Goal: Find specific page/section: Find specific page/section

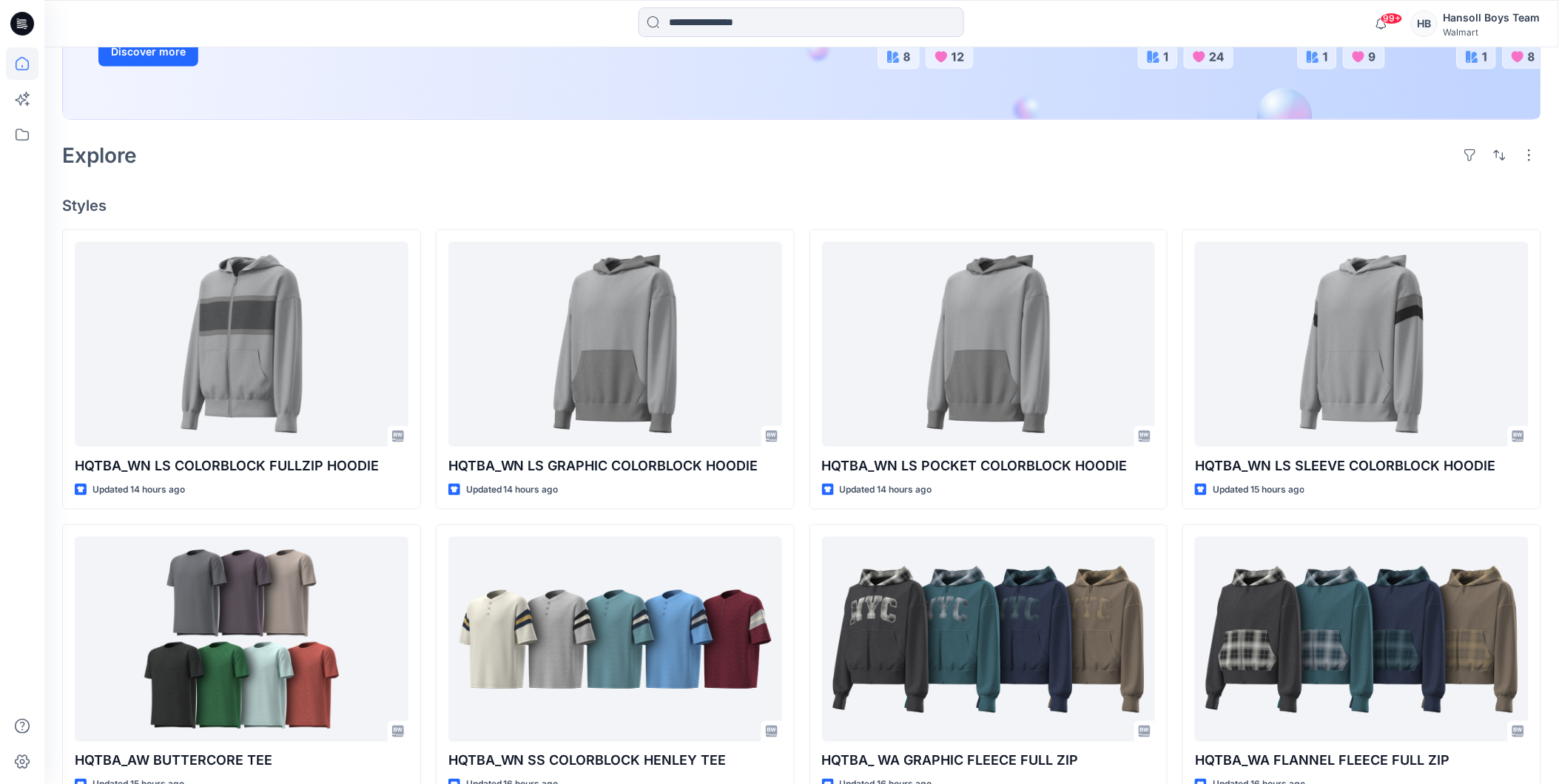
scroll to position [246, 0]
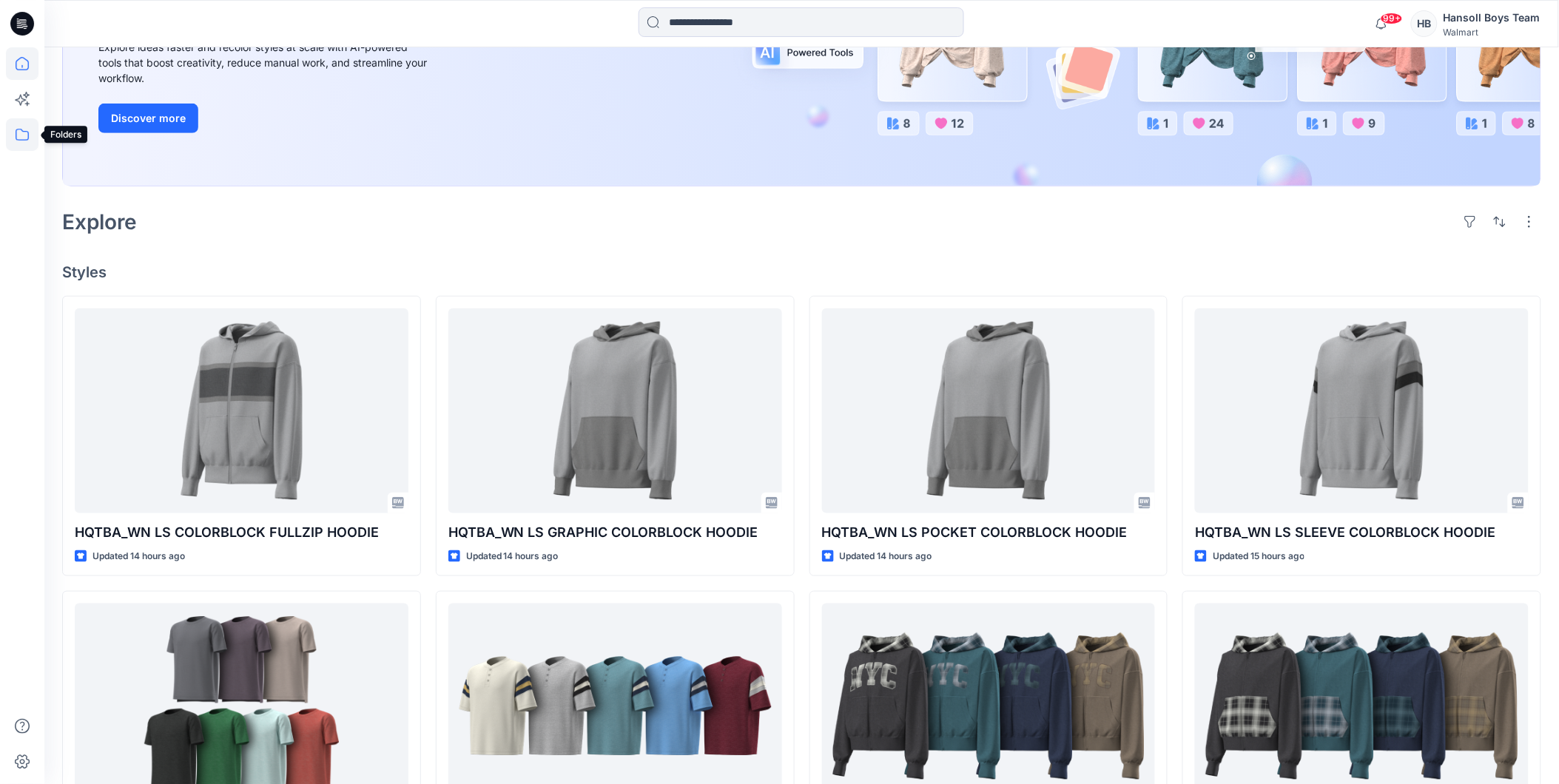
click at [18, 150] on icon at bounding box center [22, 134] width 33 height 33
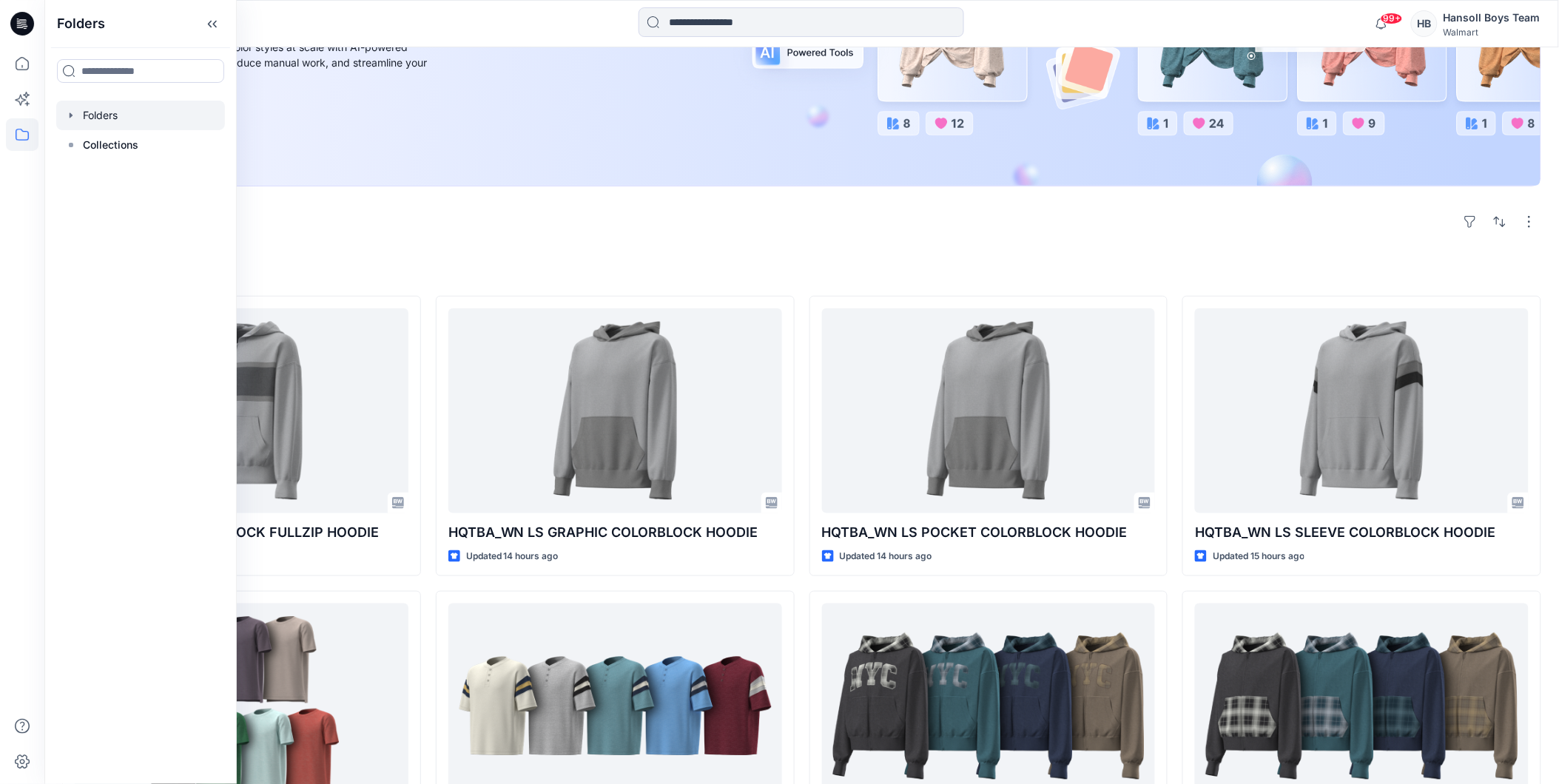
click at [122, 106] on div at bounding box center [140, 115] width 169 height 30
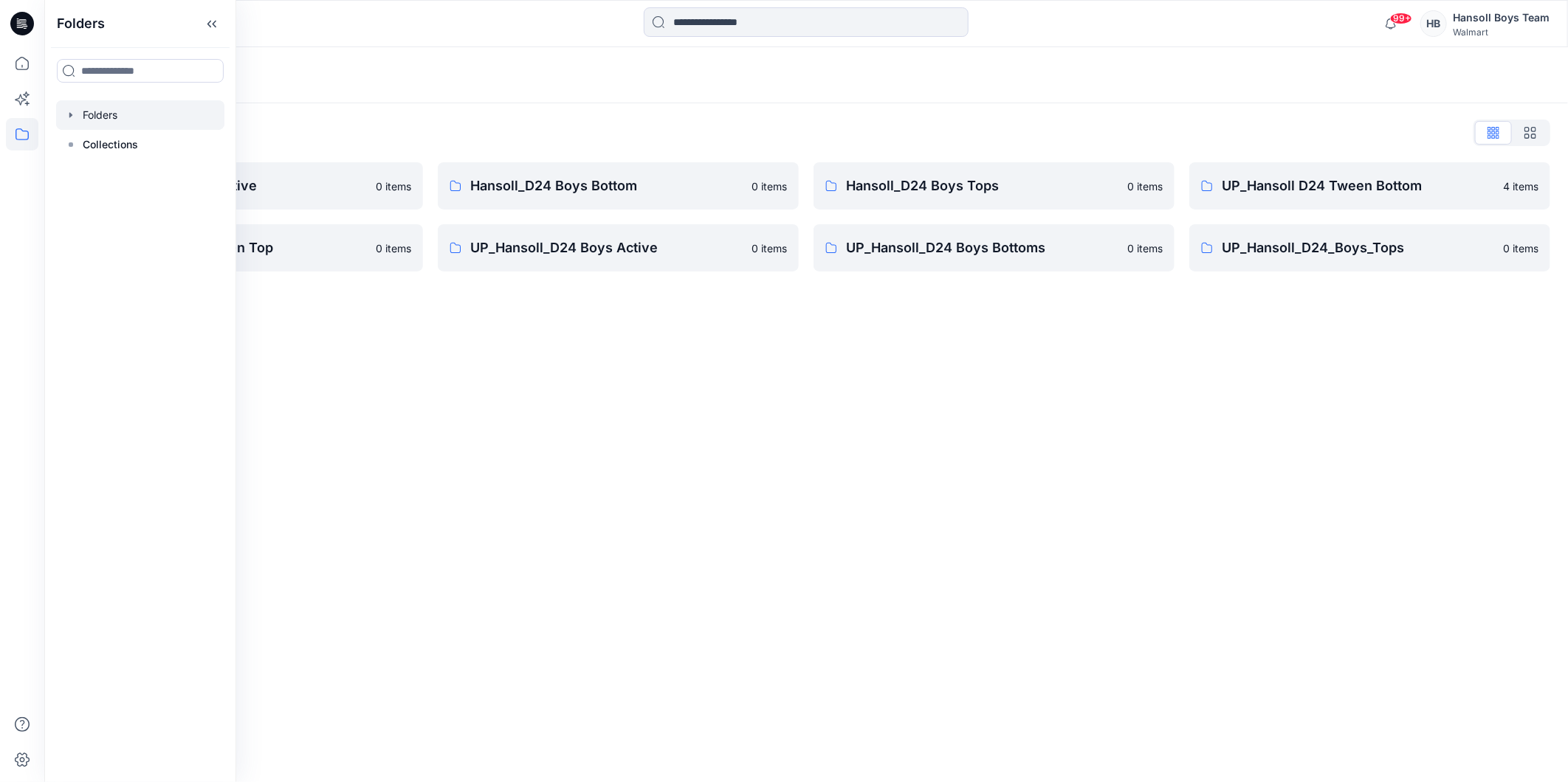
click at [999, 369] on div "Folders Folders List Hansoll_D24 Boys Active 0 items UP_Hansoll D24 Tween Top 0…" at bounding box center [806, 415] width 1524 height 735
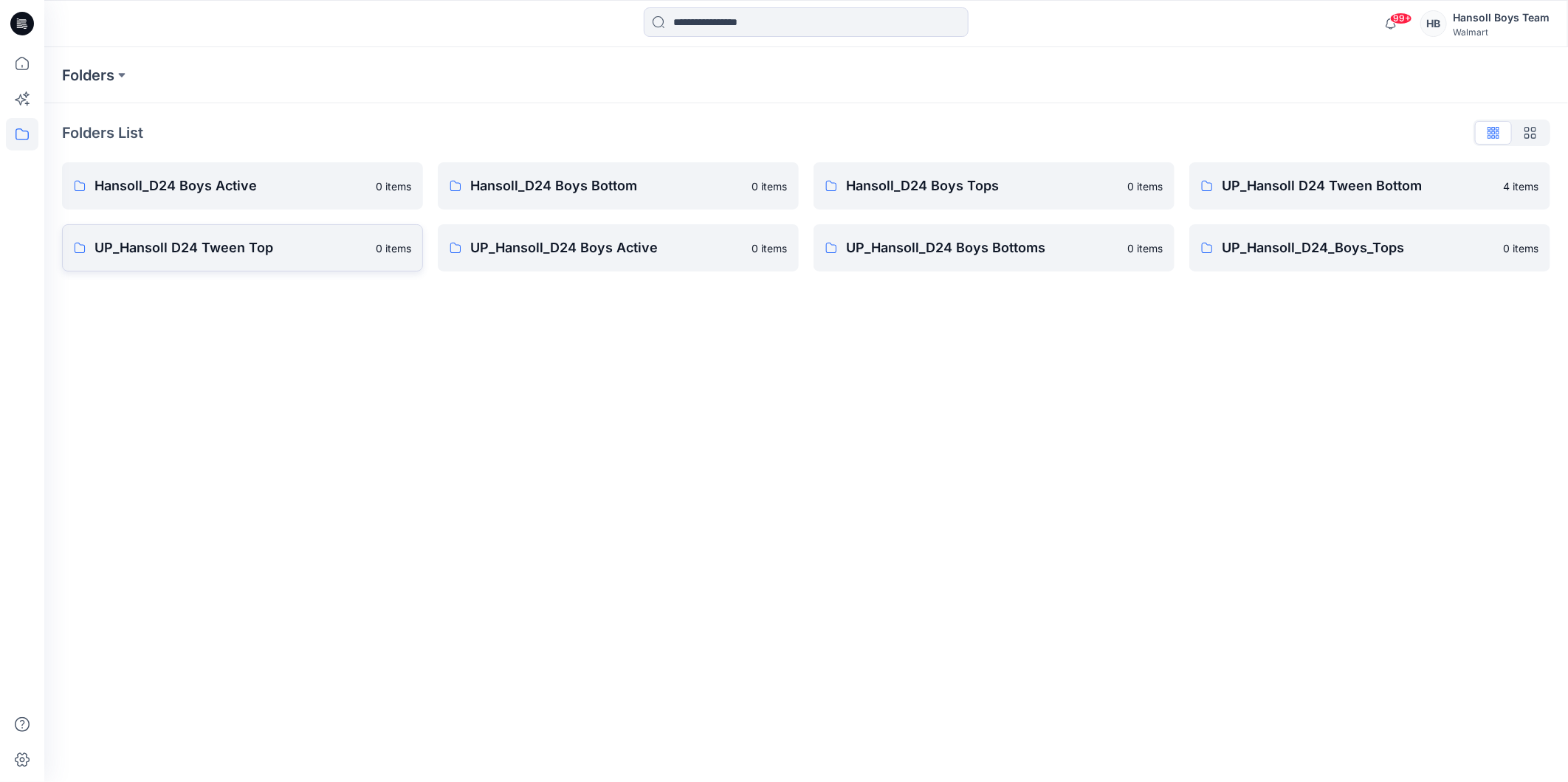
click at [306, 248] on p "UP_Hansoll D24 Tween Top" at bounding box center [231, 247] width 272 height 21
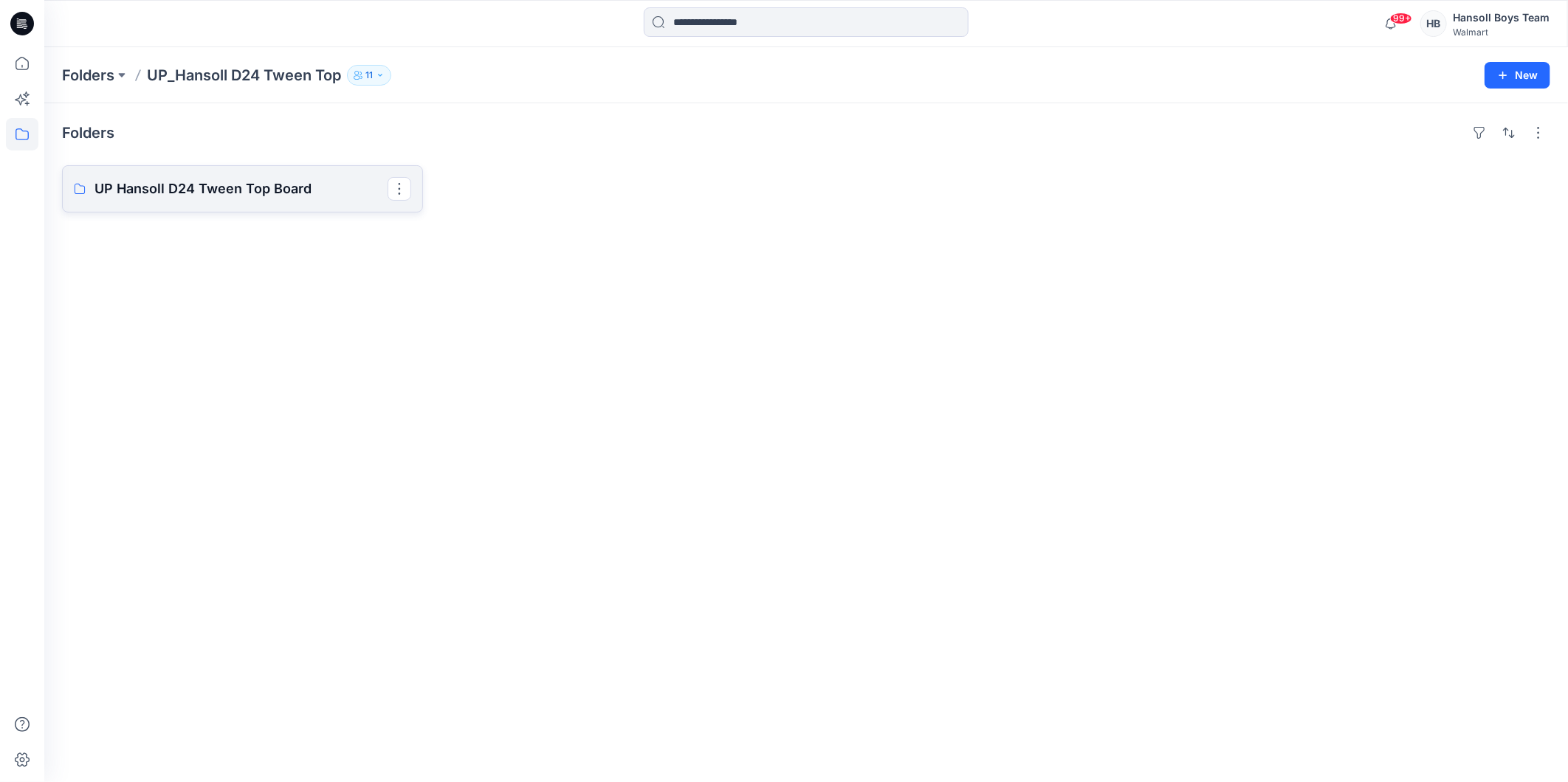
click at [365, 205] on link "UP Hansoll D24 Tween Top Board" at bounding box center [242, 189] width 361 height 47
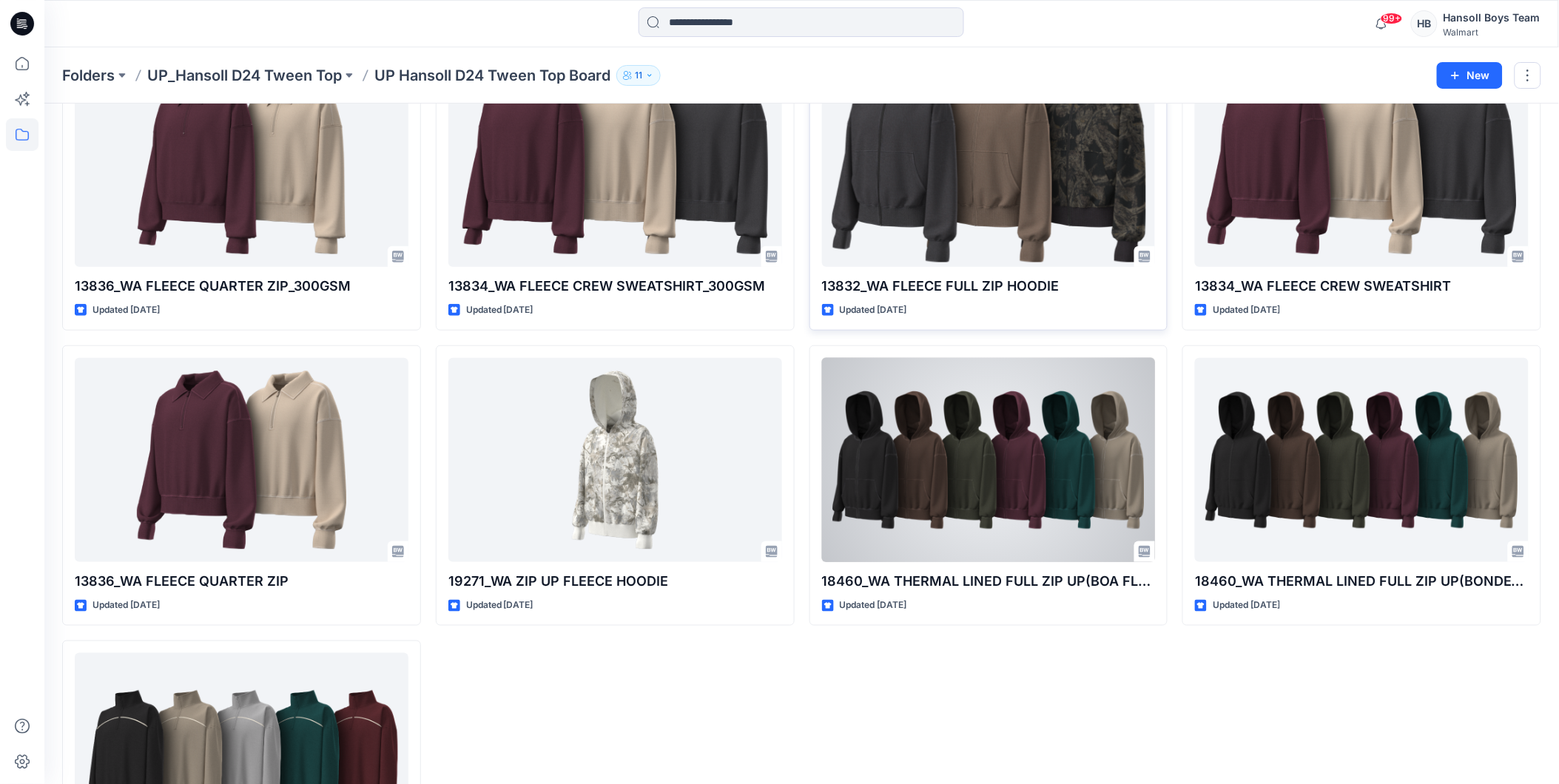
scroll to position [410, 0]
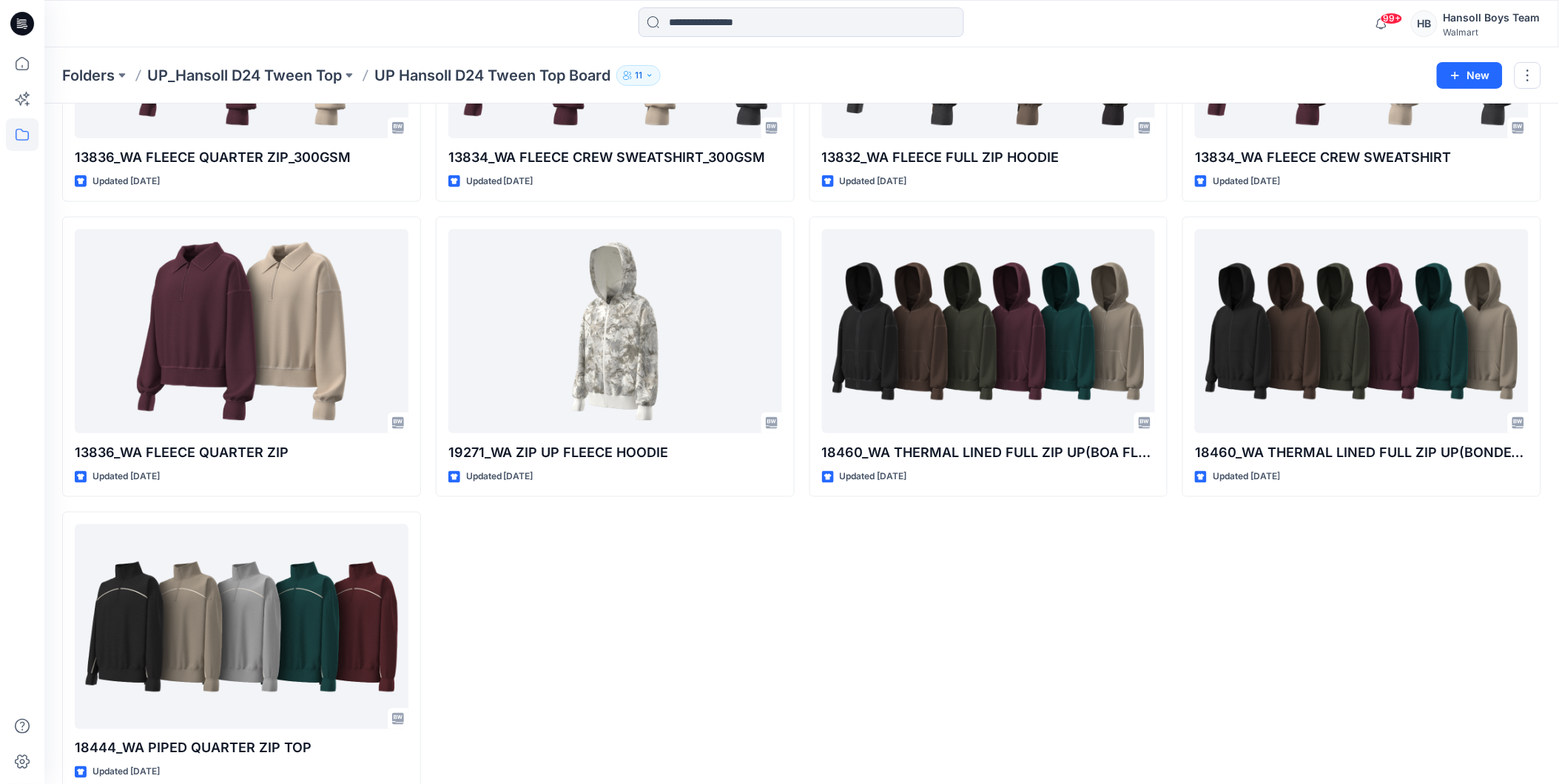
click at [644, 610] on div "13834_WA FLEECE CREW SWEATSHIRT_300GSM Updated [DATE] 19271_WA ZIP UP FLEECE HO…" at bounding box center [615, 357] width 358 height 872
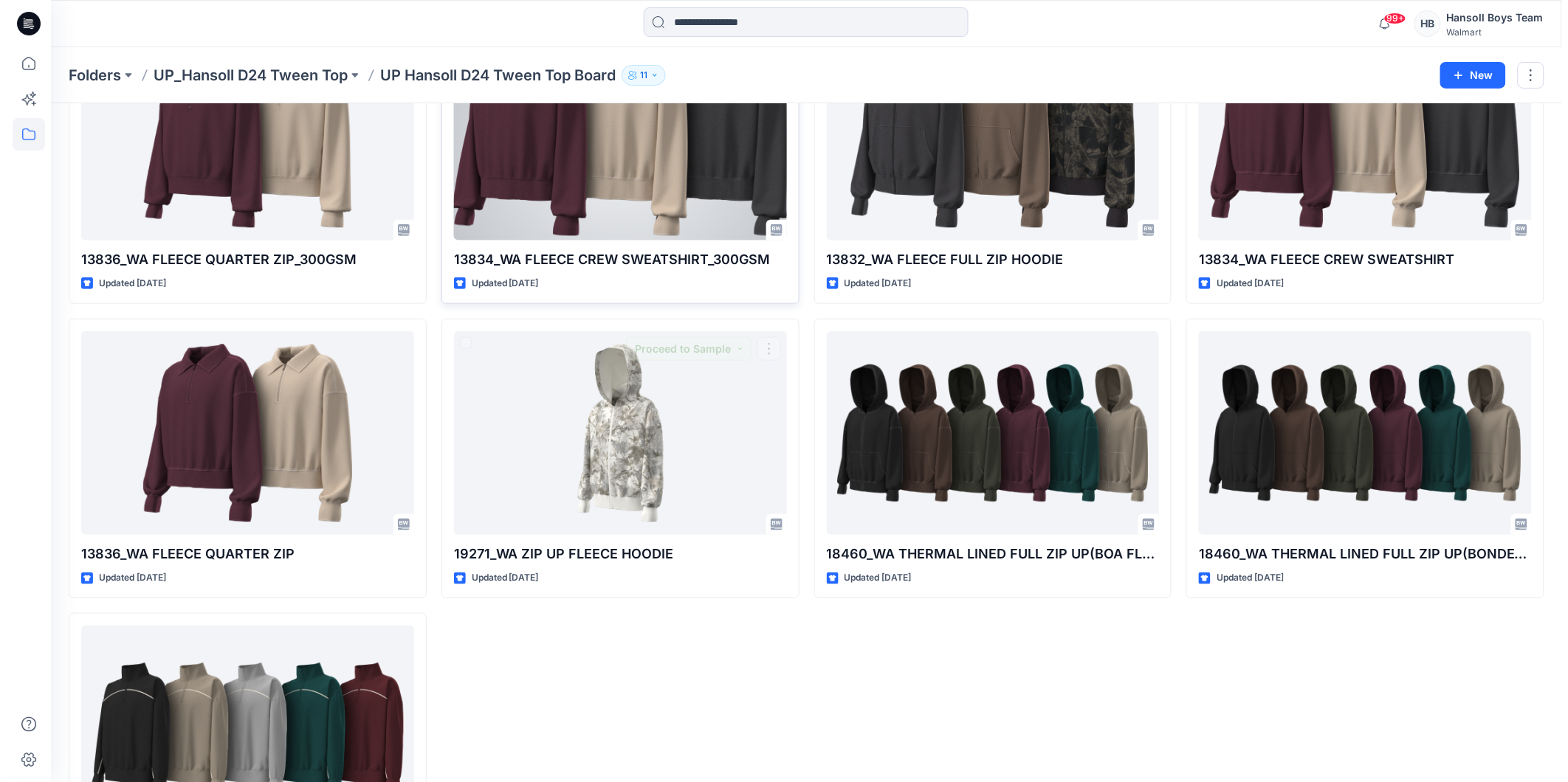
scroll to position [0, 0]
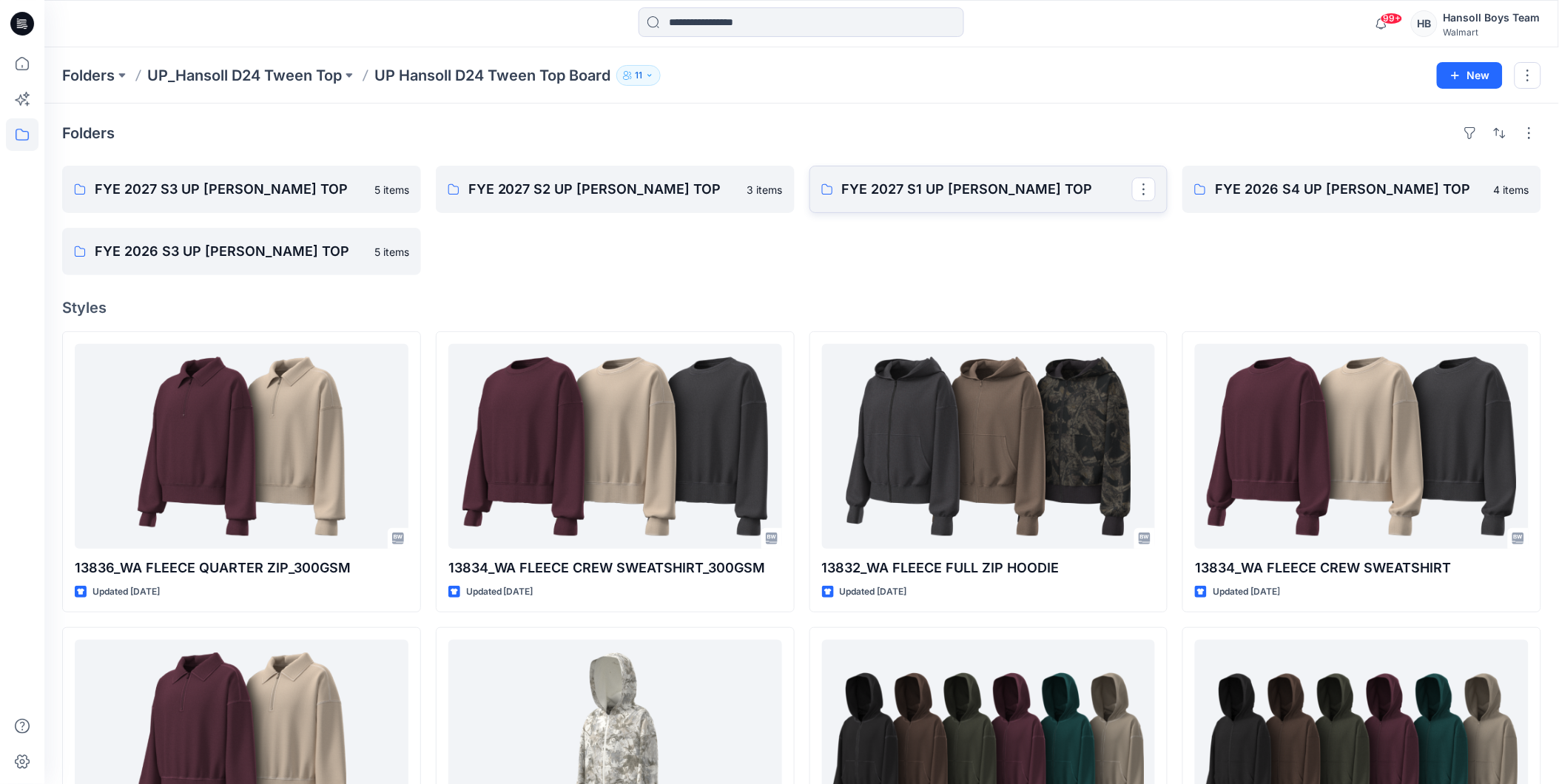
click at [944, 192] on p "FYE 2027 S1 UP [PERSON_NAME] TOP" at bounding box center [987, 189] width 291 height 21
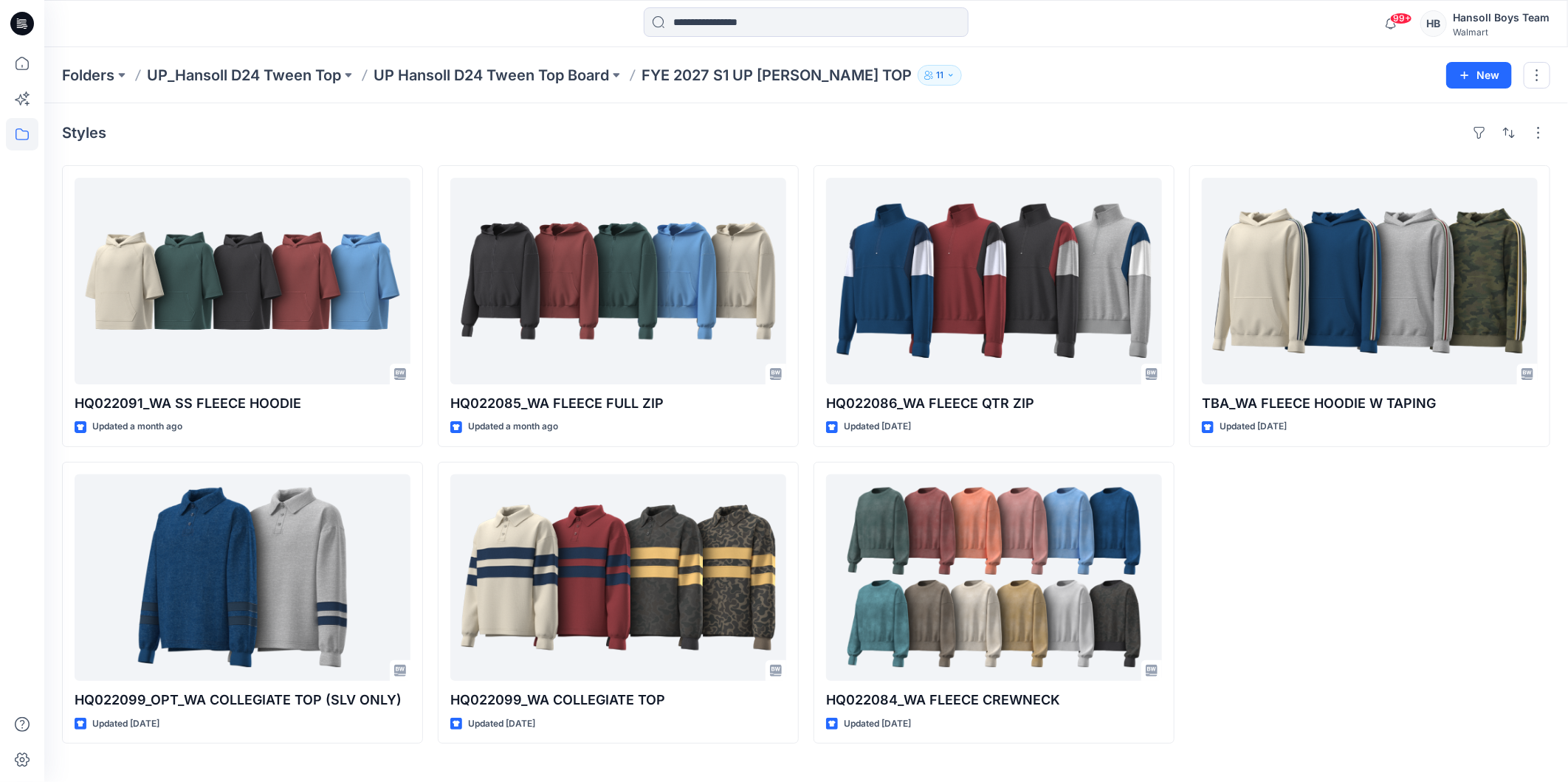
click at [814, 154] on div "Styles HQ022091_WA SS FLEECE HOODIE Updated a month ago HQ022099_OPT_WA COLLEGI…" at bounding box center [806, 443] width 1524 height 679
